Goal: Task Accomplishment & Management: Manage account settings

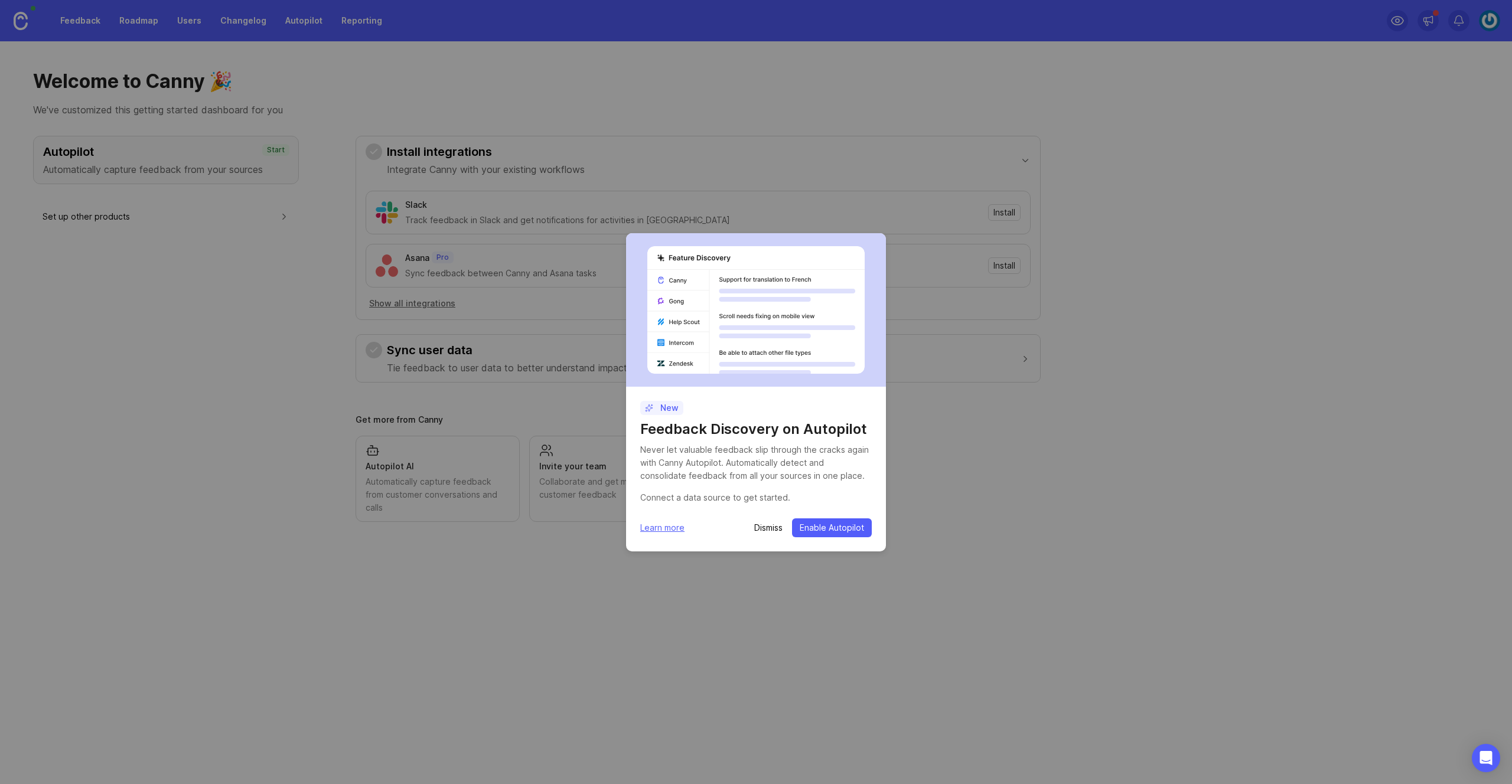
click at [768, 530] on p "Dismiss" at bounding box center [769, 528] width 28 height 11
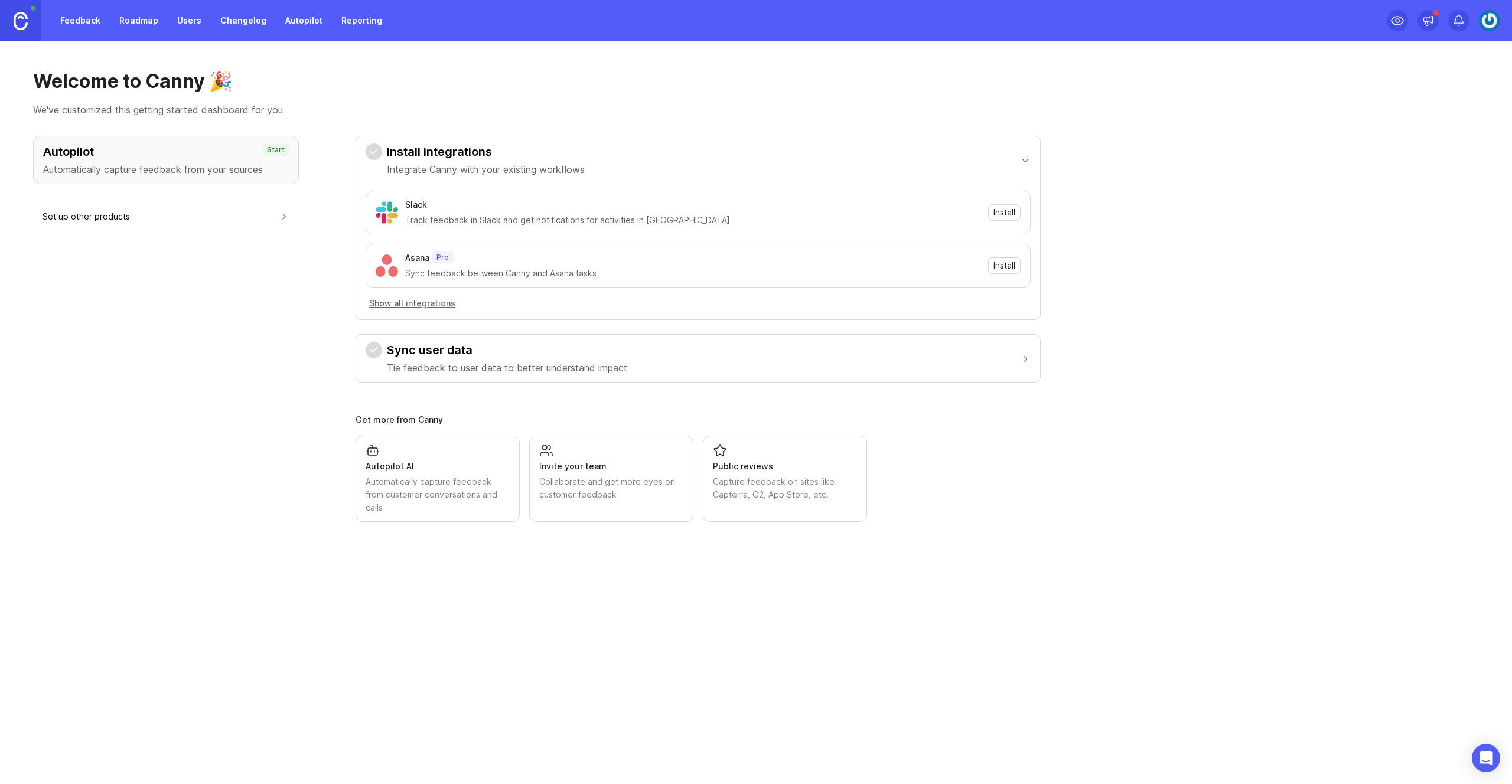
click at [1489, 25] on img at bounding box center [1489, 21] width 21 height 21
click at [118, 691] on div "Welcome to Canny 🎉 We've customized this getting started dashboard for you Auto…" at bounding box center [756, 413] width 1512 height 743
click at [1488, 26] on img at bounding box center [1489, 21] width 21 height 21
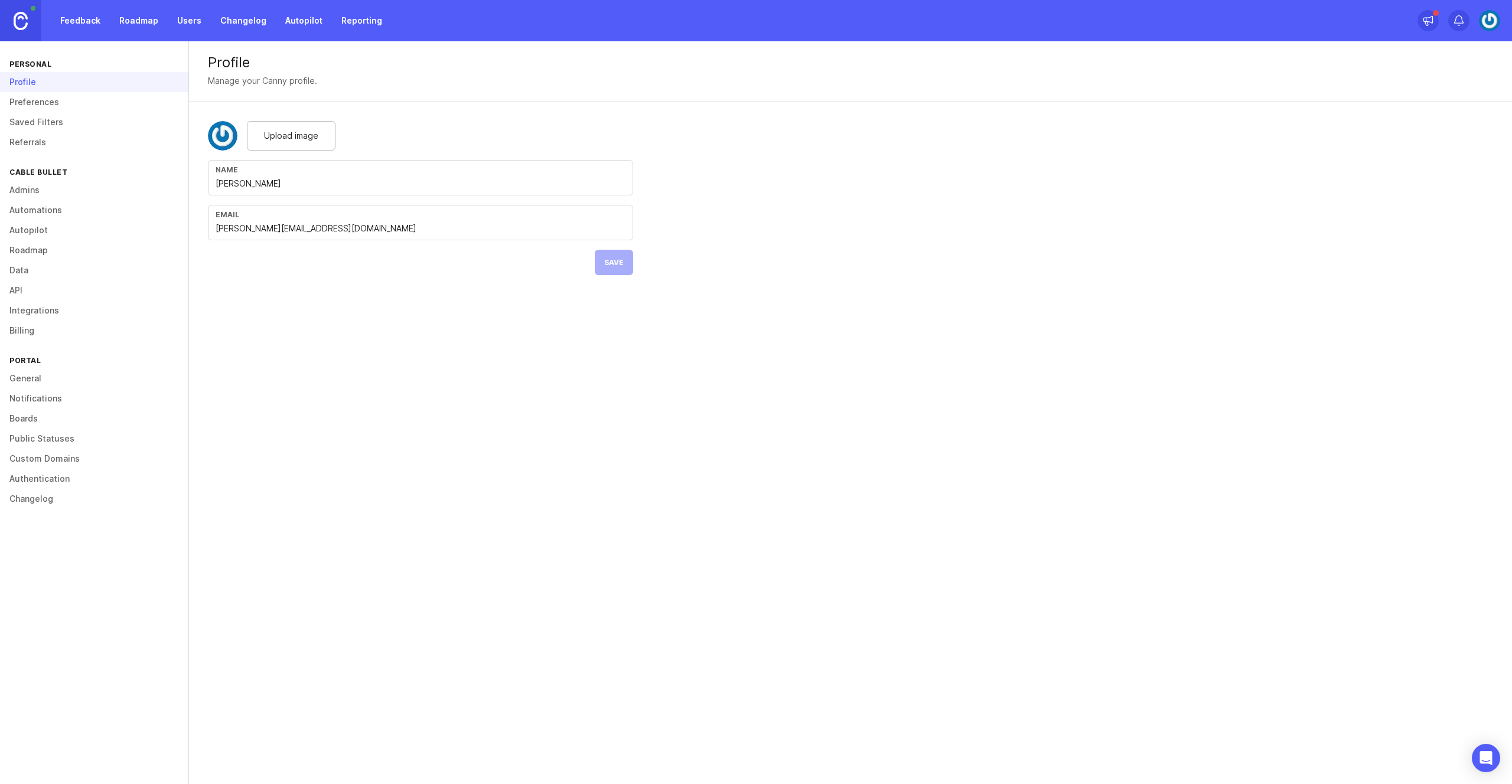
click at [28, 379] on link "General" at bounding box center [94, 378] width 189 height 20
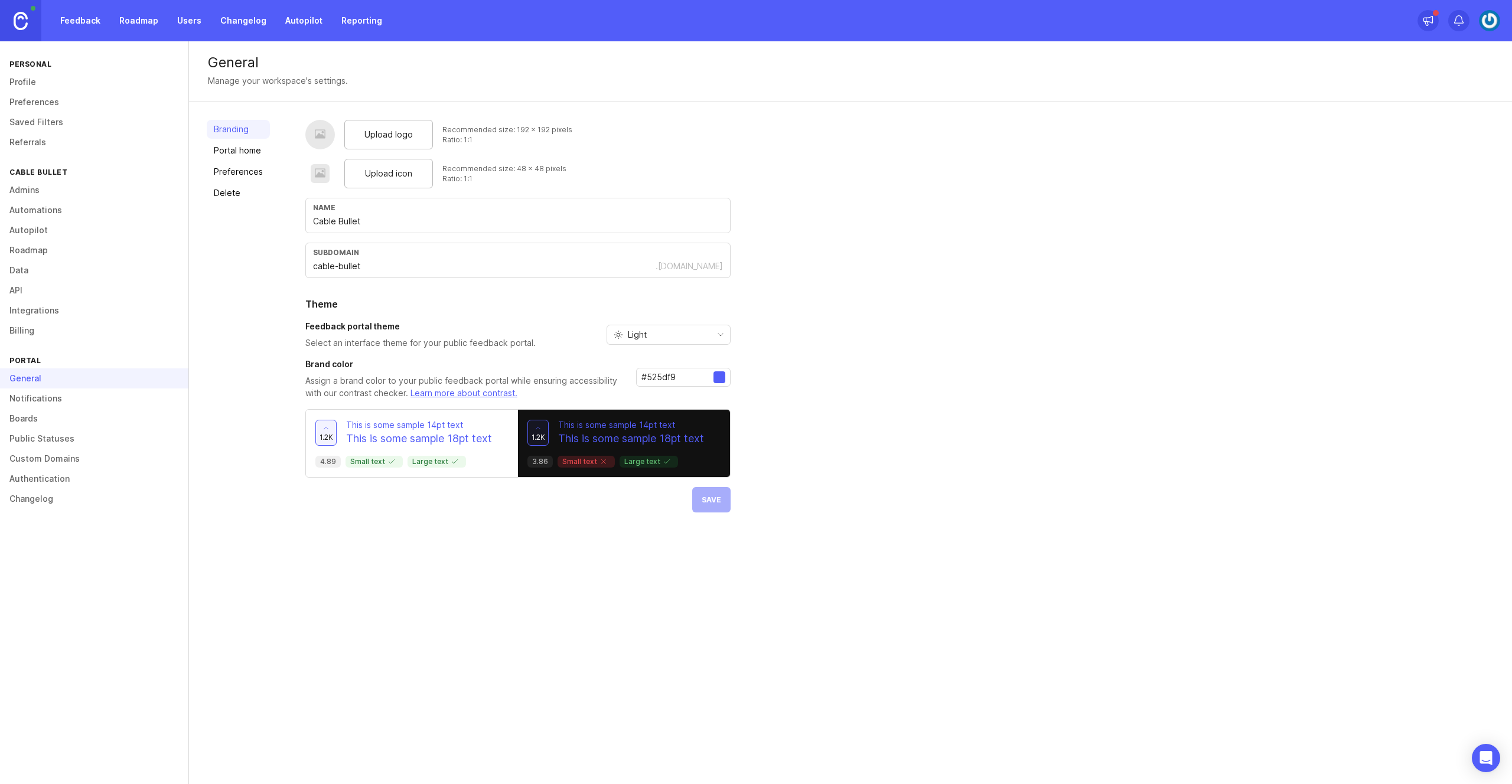
click at [224, 194] on link "Delete" at bounding box center [238, 194] width 64 height 19
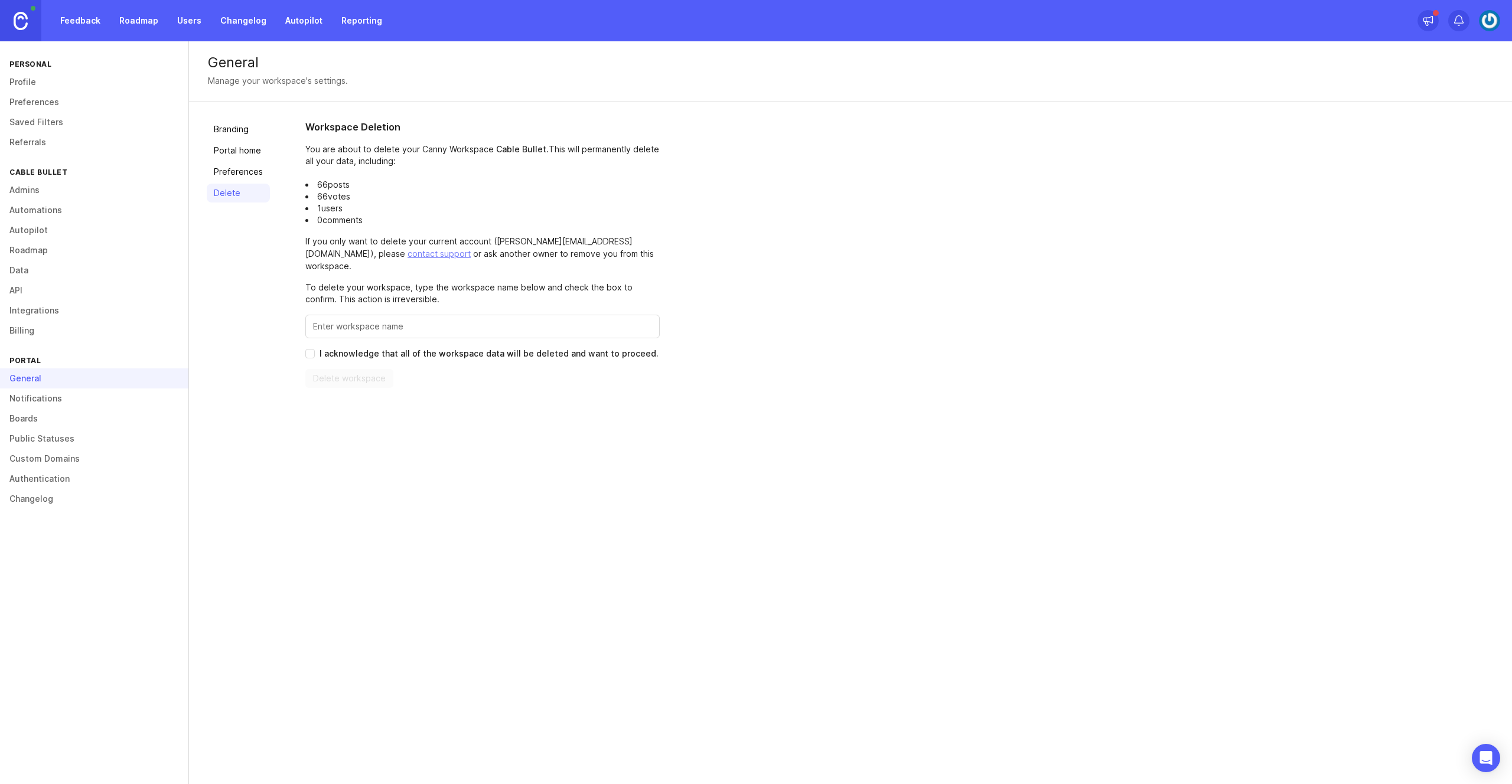
click at [28, 83] on link "Profile" at bounding box center [94, 82] width 189 height 20
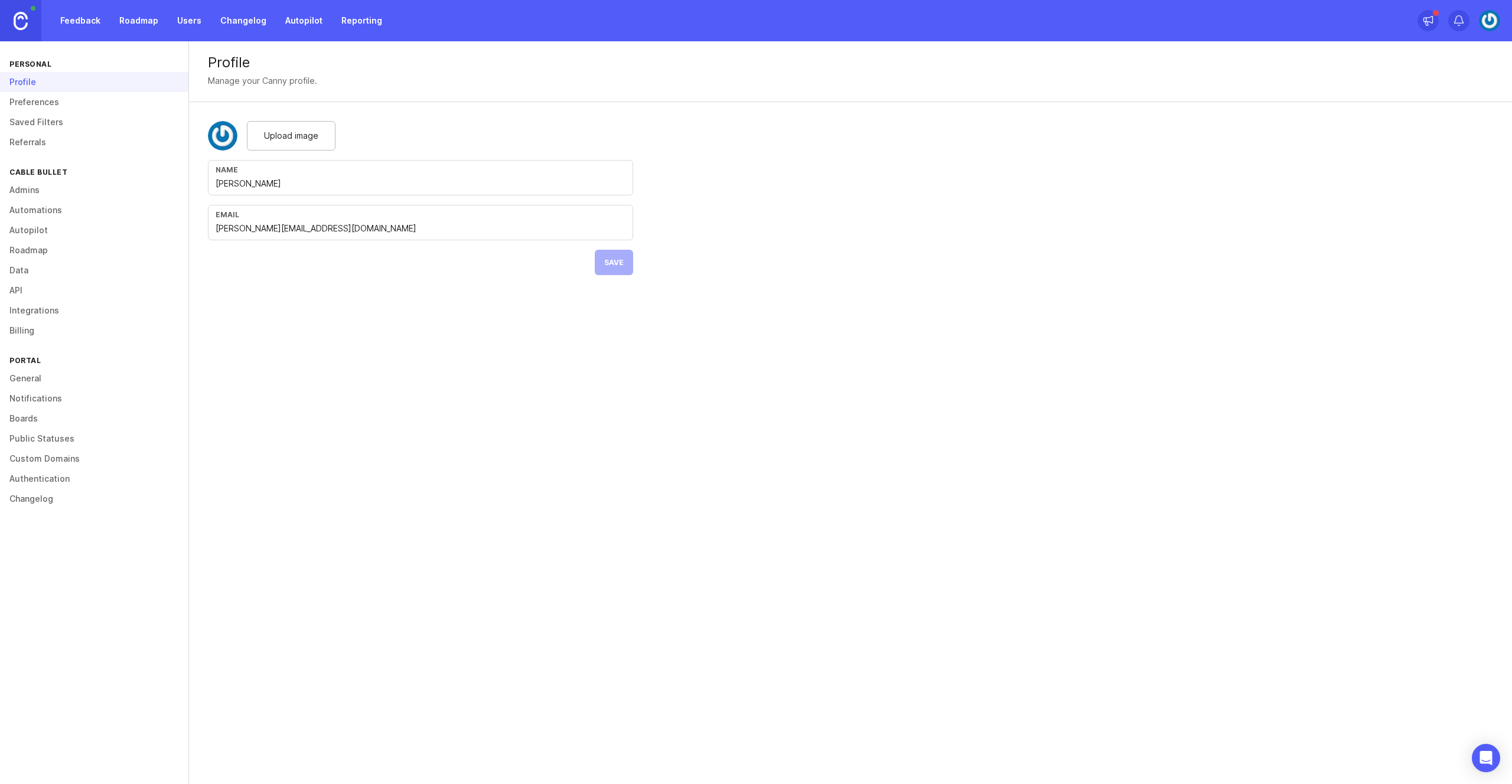
click at [28, 101] on link "Preferences" at bounding box center [94, 102] width 189 height 20
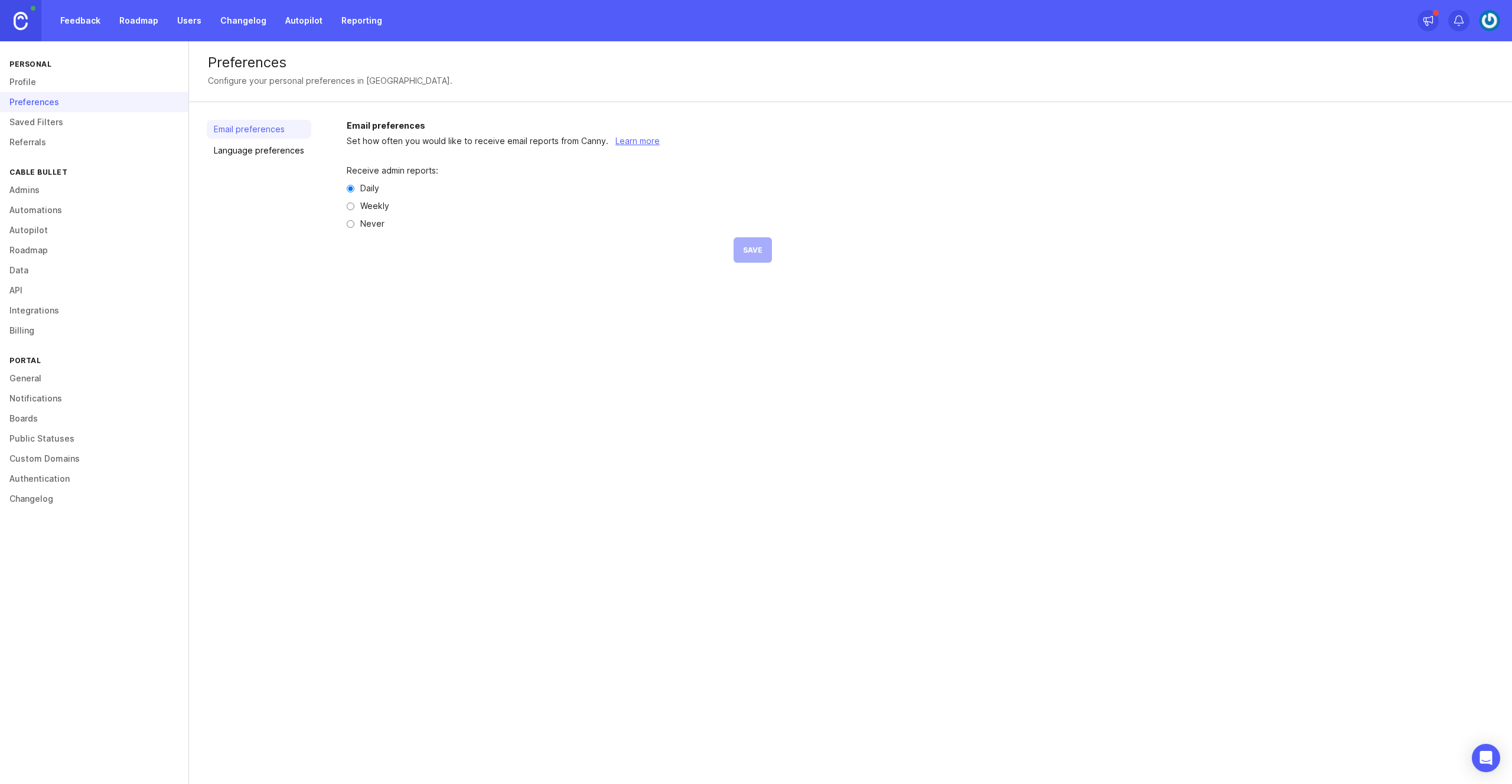
click at [30, 117] on link "Saved Filters" at bounding box center [94, 121] width 189 height 20
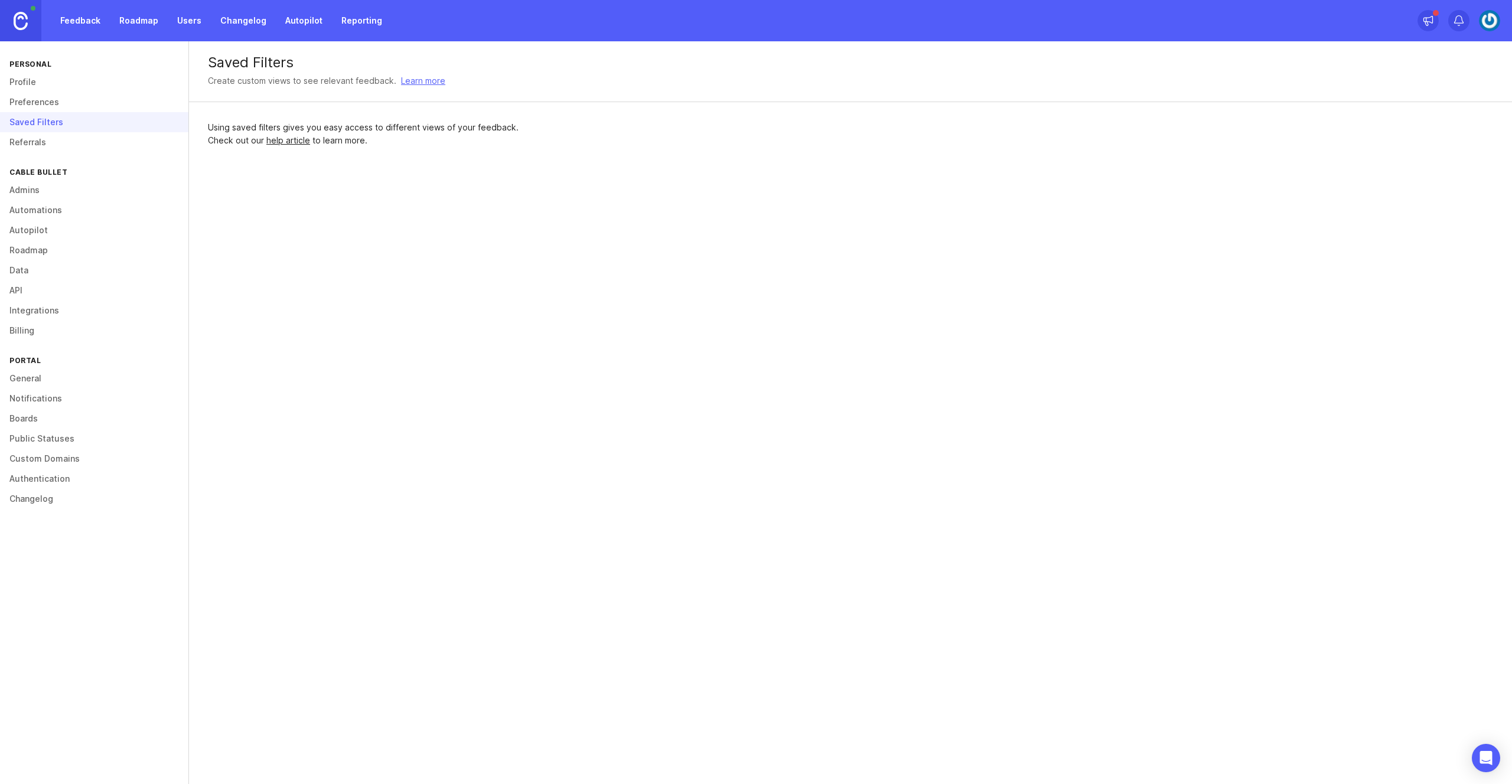
click at [35, 141] on link "Referrals" at bounding box center [94, 141] width 189 height 20
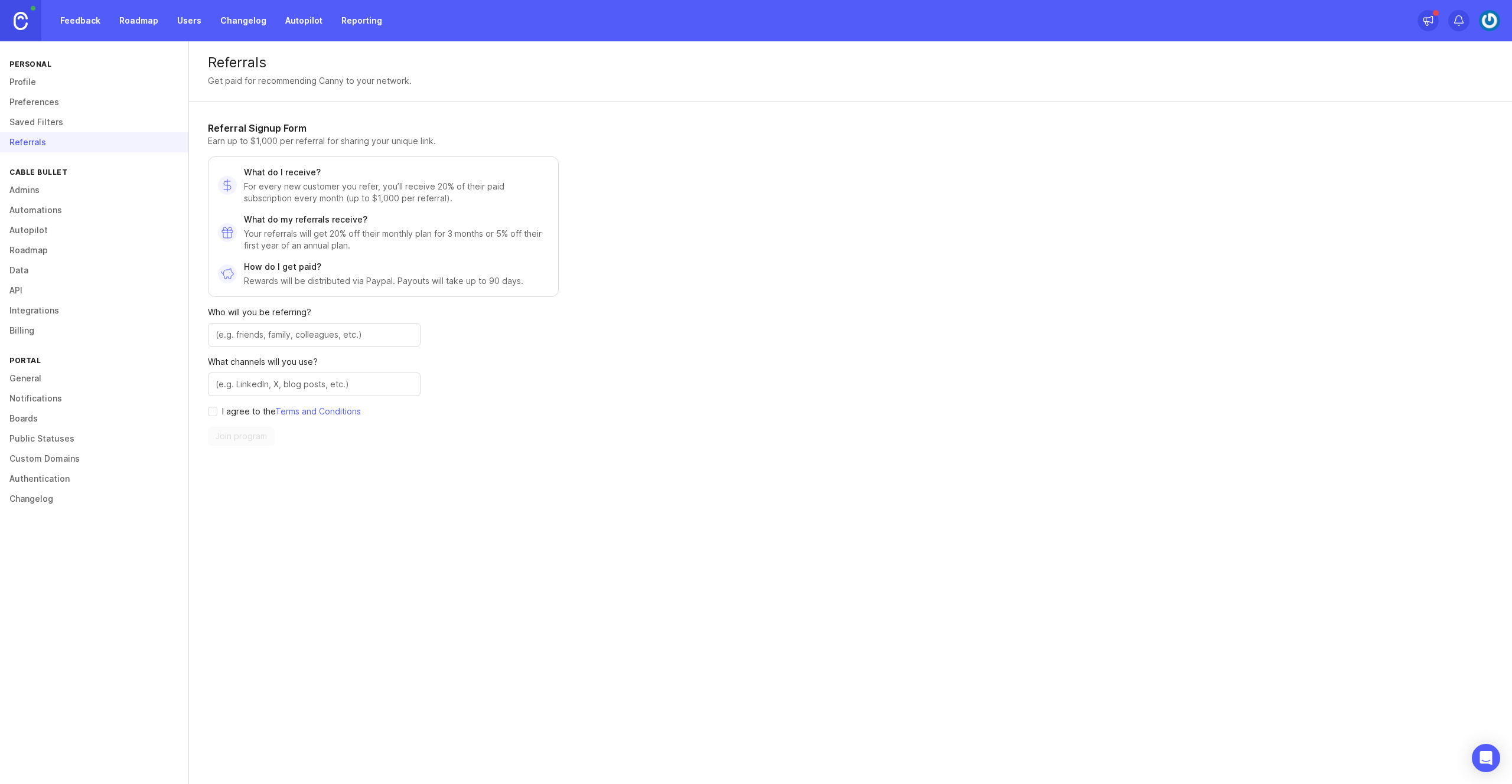
click at [28, 375] on link "General" at bounding box center [94, 378] width 189 height 20
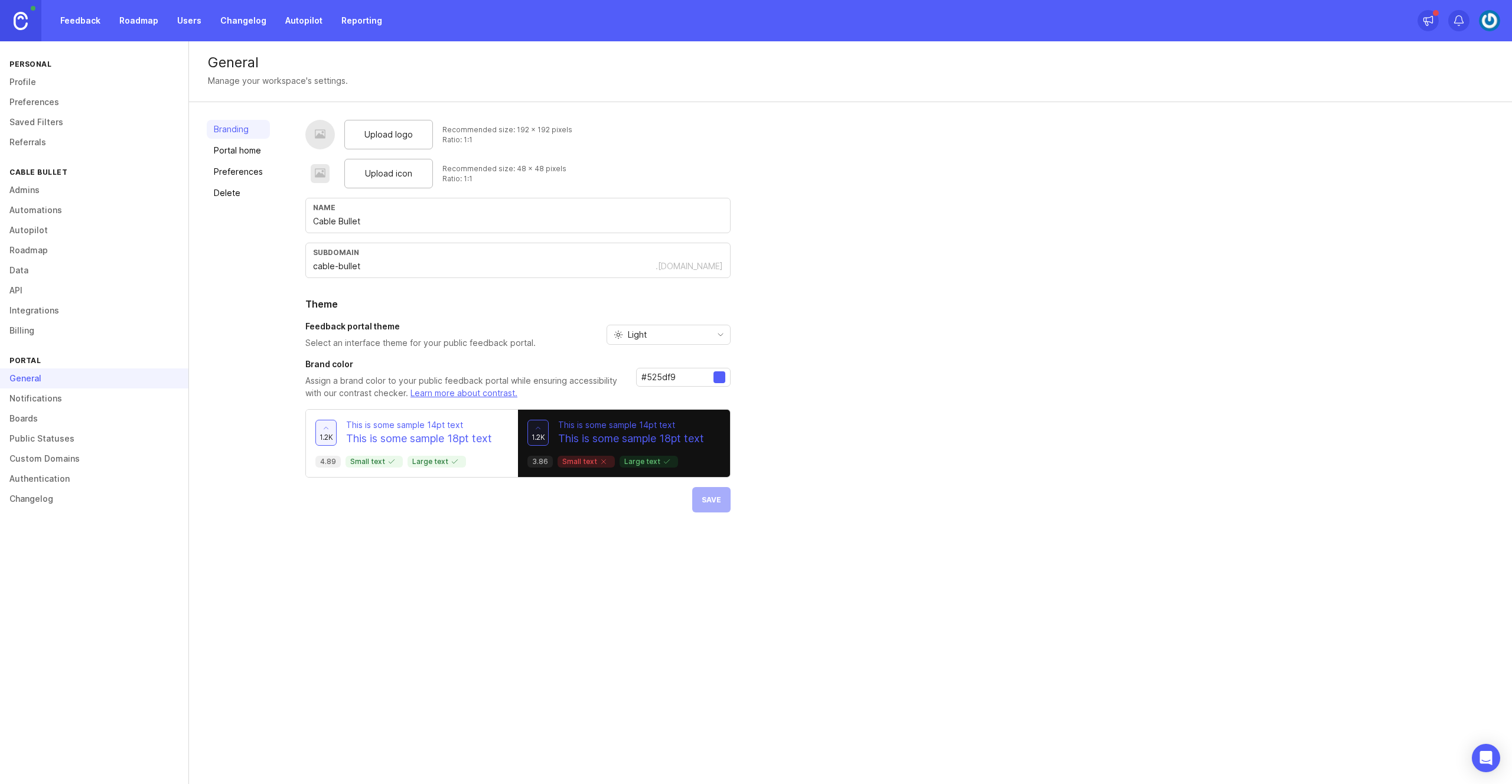
click at [228, 195] on link "Delete" at bounding box center [238, 194] width 64 height 19
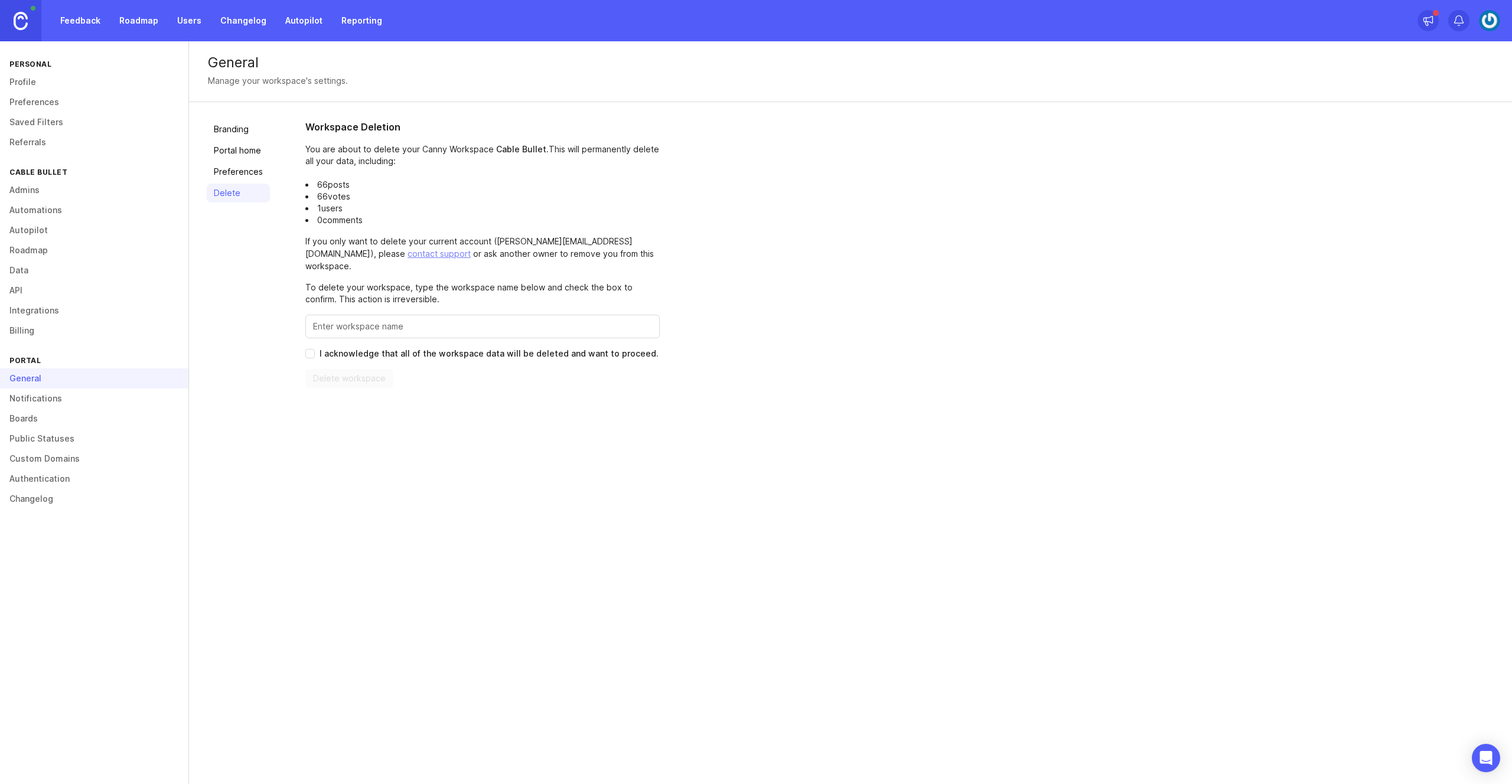
click at [360, 320] on input "Enter this workspace's name to confirm" at bounding box center [482, 327] width 339 height 13
type input "Cable Bullet"
click at [308, 349] on input "I acknowledge that all of the workspace data will be deleted and want to procee…" at bounding box center [310, 354] width 9 height 9
checkbox input "true"
click at [332, 373] on span "Delete workspace" at bounding box center [349, 379] width 73 height 11
